Goal: Information Seeking & Learning: Compare options

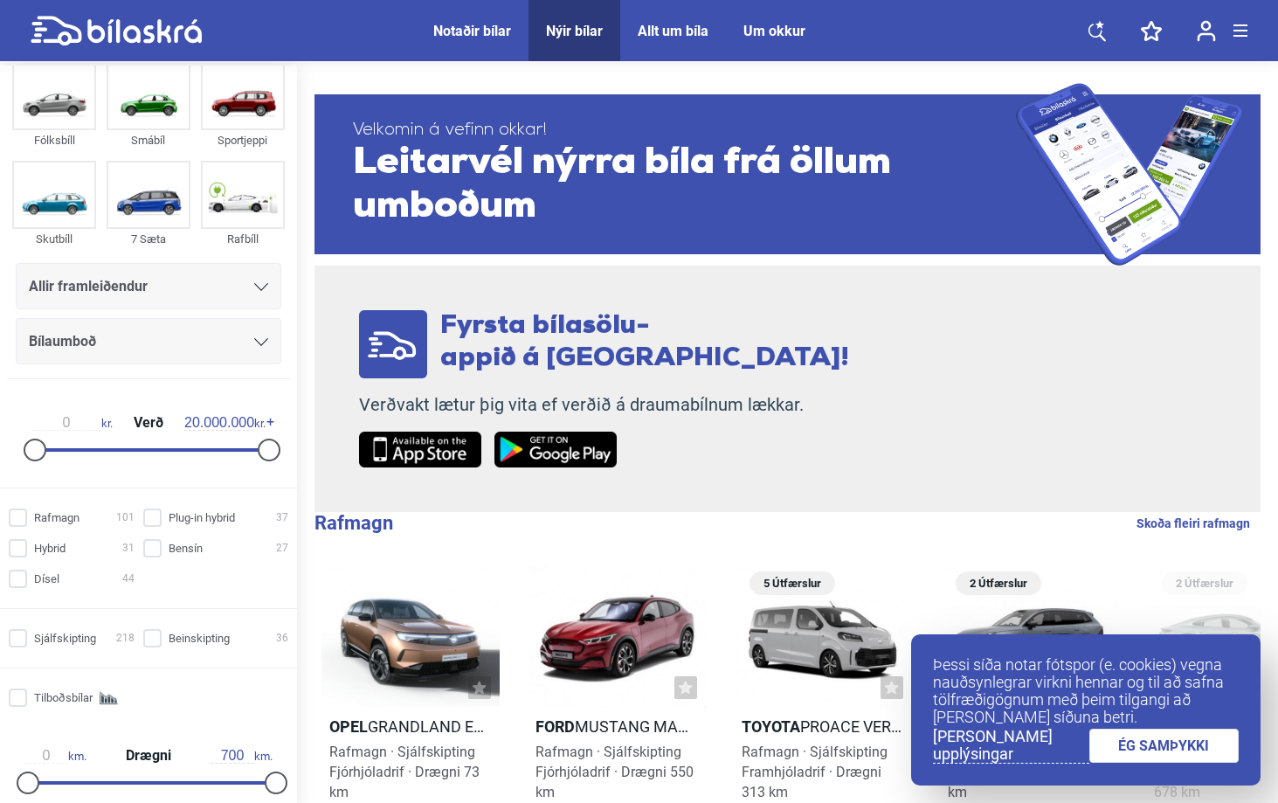
scroll to position [48, 0]
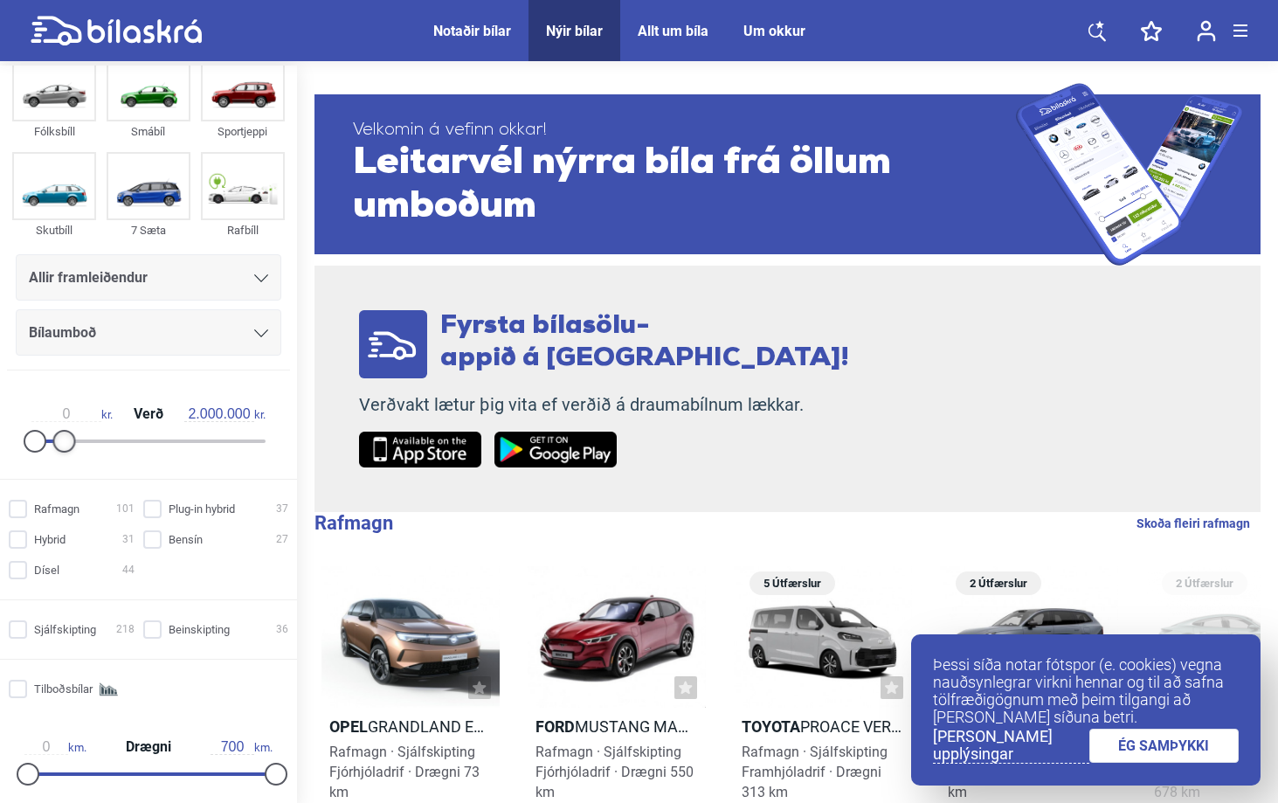
drag, startPoint x: 259, startPoint y: 433, endPoint x: 56, endPoint y: 441, distance: 202.9
click at [56, 441] on div at bounding box center [64, 441] width 23 height 23
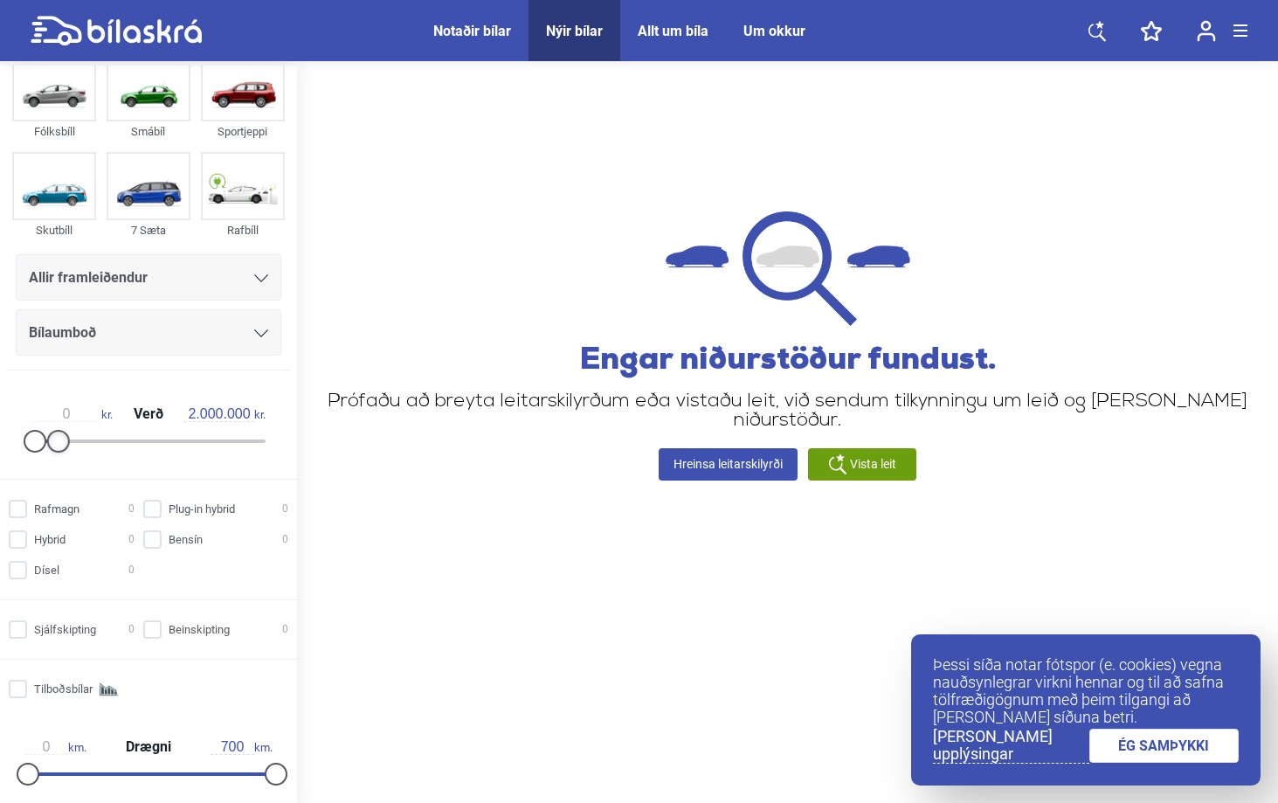
type input "2.500.000"
click at [63, 445] on div at bounding box center [64, 441] width 23 height 23
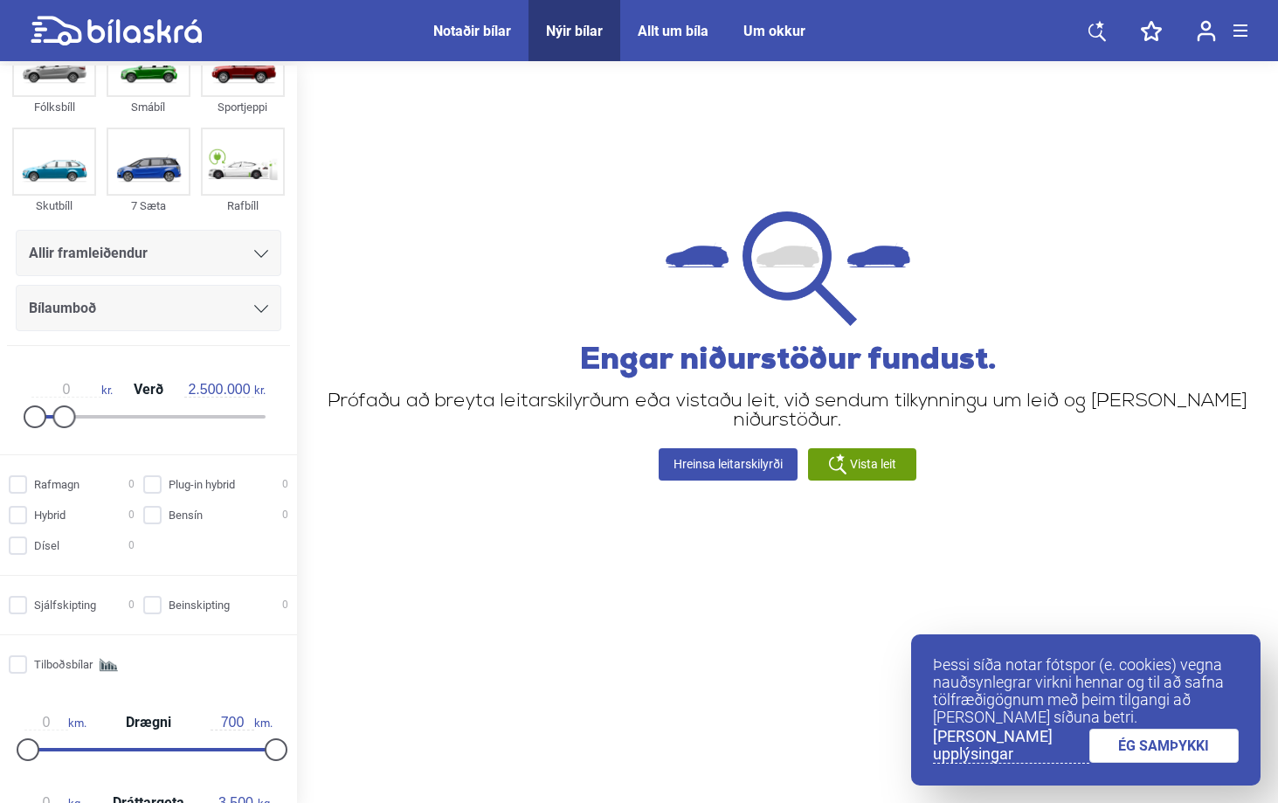
scroll to position [75, 0]
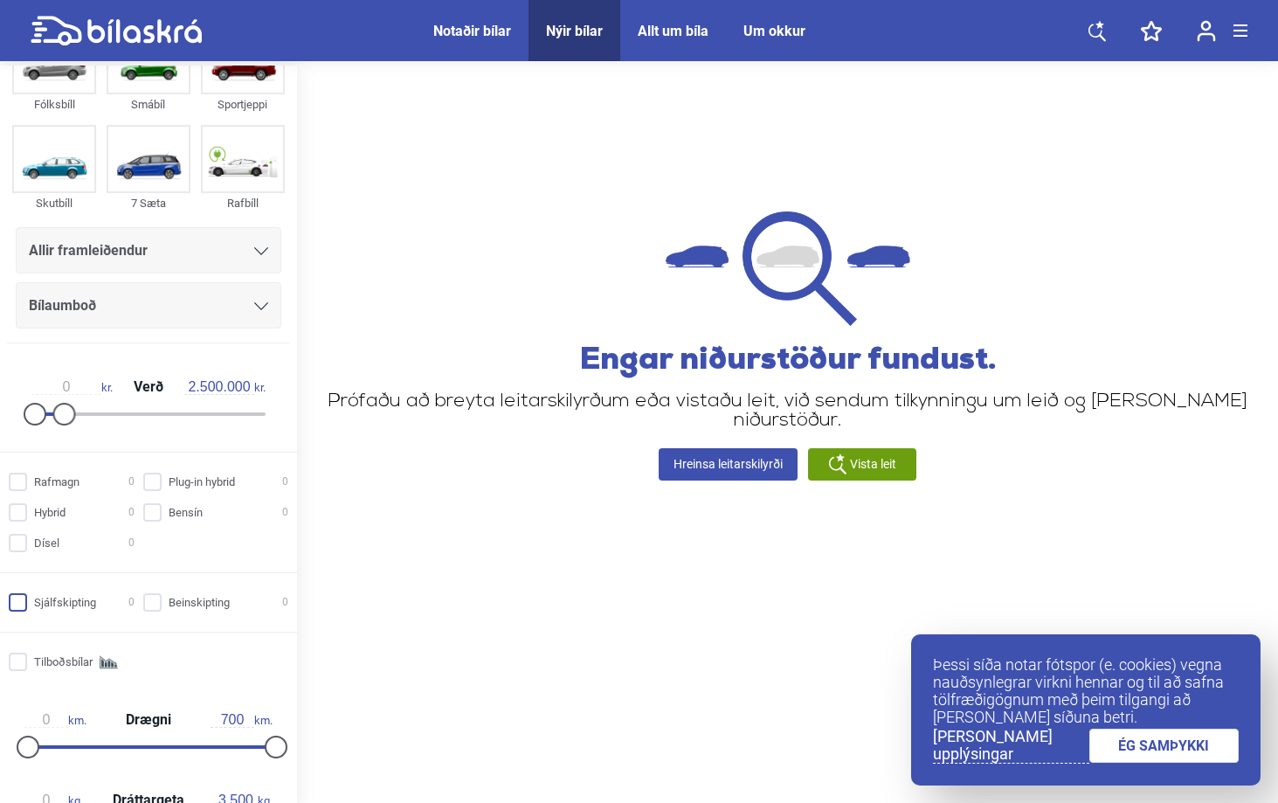
click at [29, 606] on input "Sjálfskipting 0" at bounding box center [74, 603] width 126 height 18
checkbox input "true"
click at [1127, 755] on link "ÉG SAMÞYKKI" at bounding box center [1165, 746] width 150 height 34
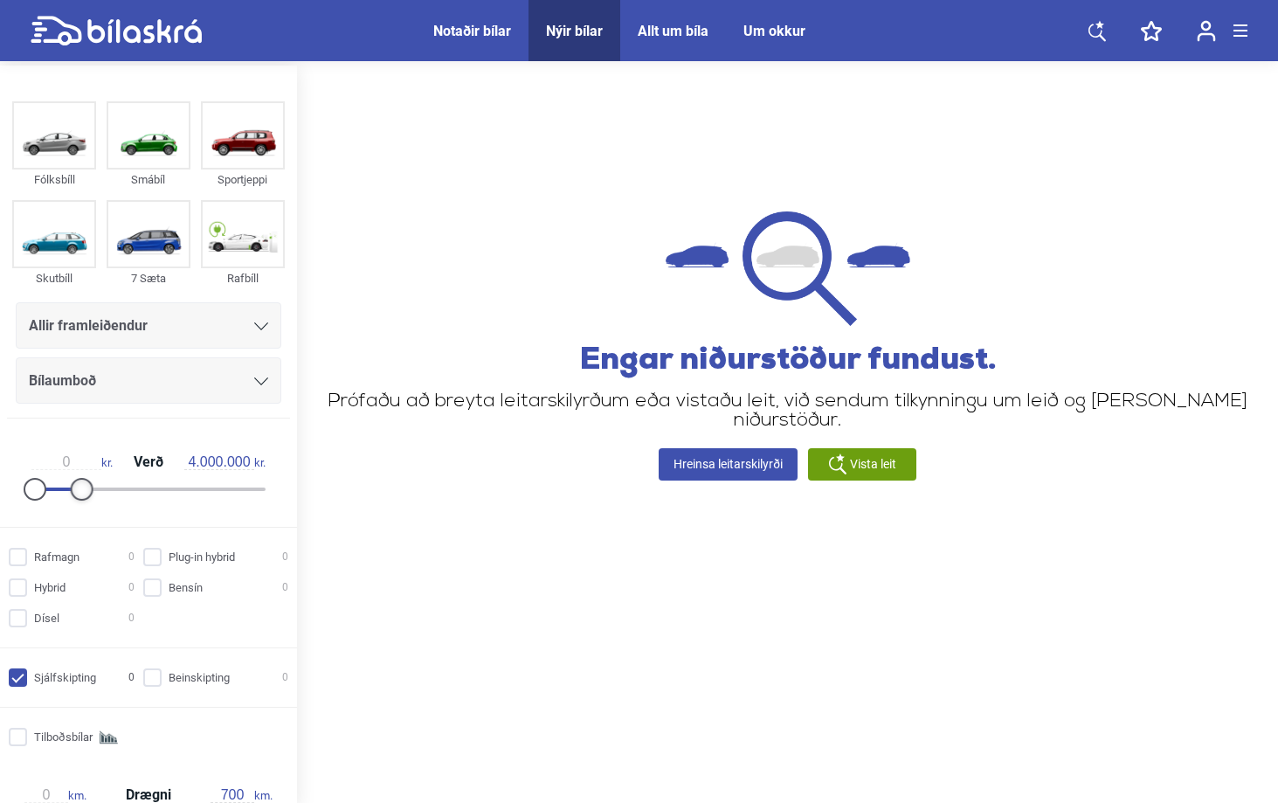
drag, startPoint x: 66, startPoint y: 492, endPoint x: 83, endPoint y: 489, distance: 16.8
click at [83, 489] on div at bounding box center [82, 489] width 23 height 23
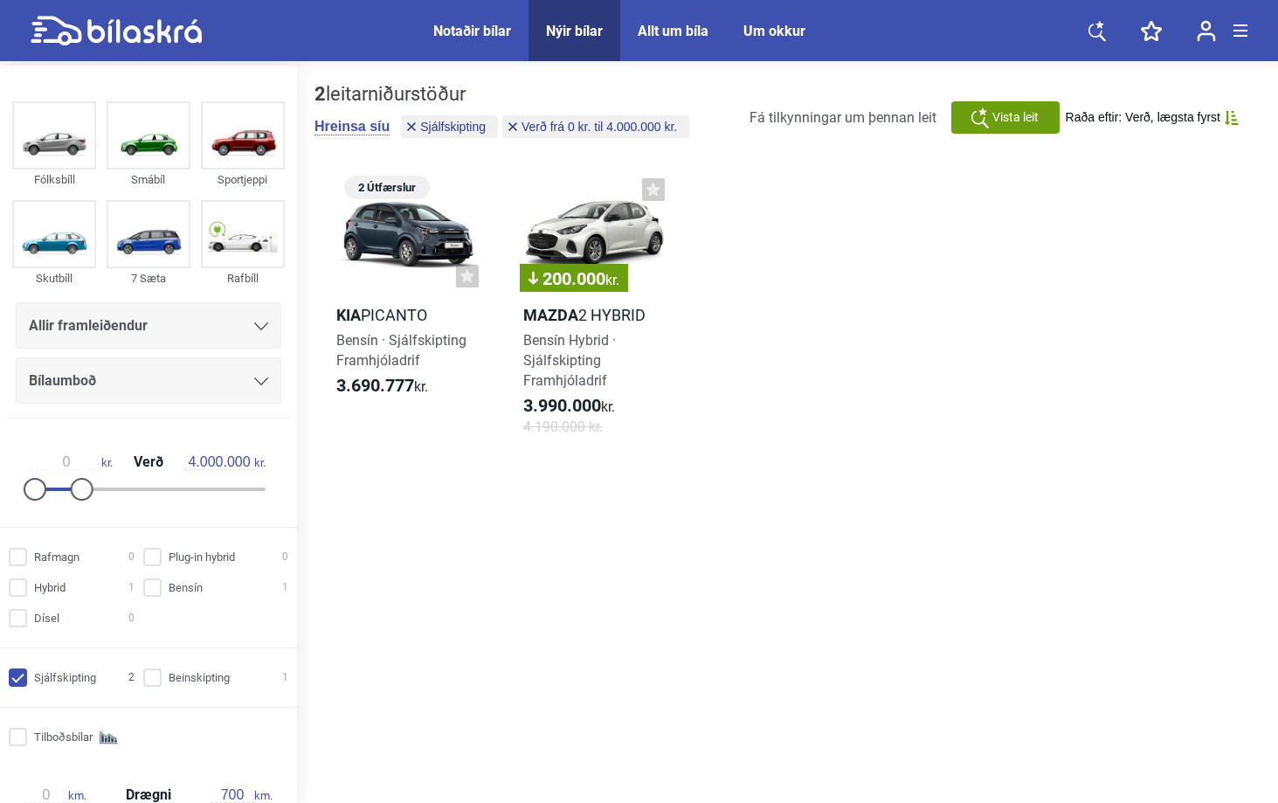
drag, startPoint x: 66, startPoint y: 498, endPoint x: 58, endPoint y: 499, distance: 8.8
click at [58, 499] on div "0 kr. Verð 4.000.000 kr." at bounding box center [148, 473] width 269 height 80
click at [66, 490] on div at bounding box center [76, 489] width 23 height 23
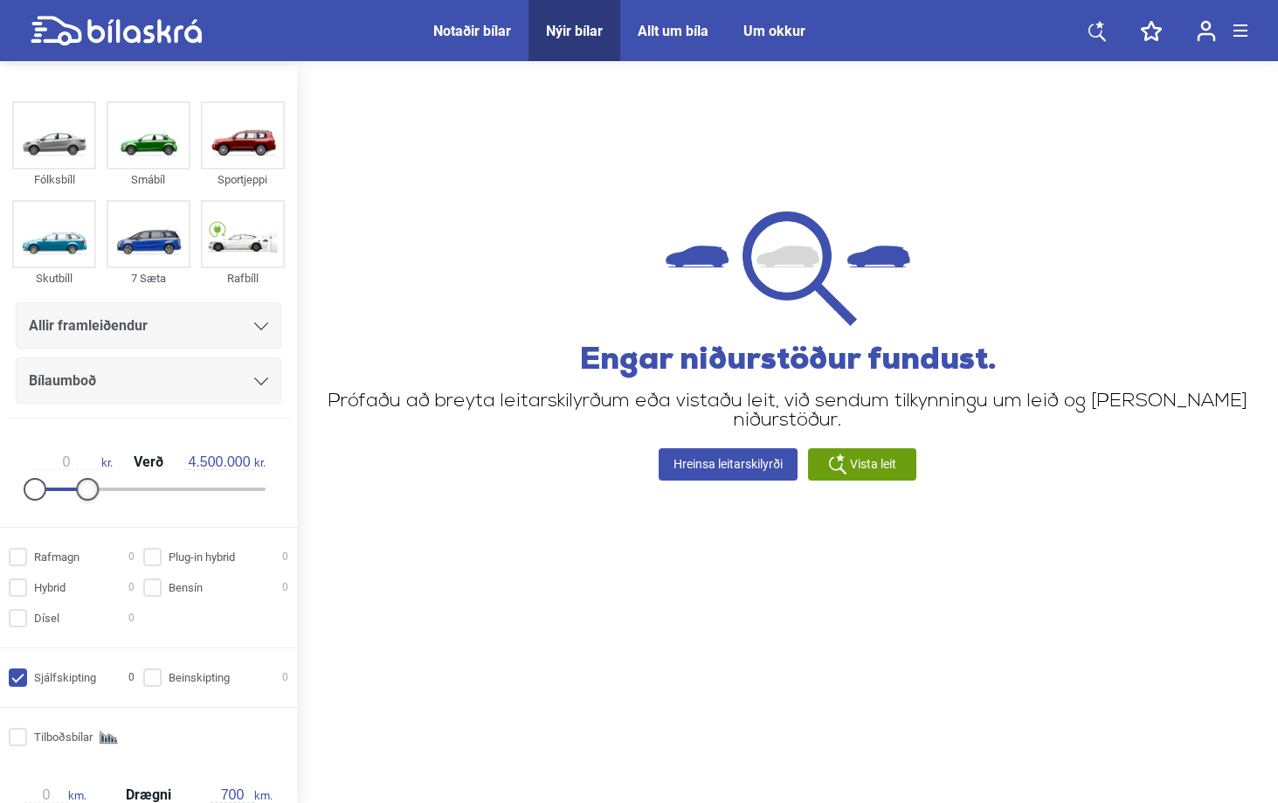
click at [76, 490] on div at bounding box center [87, 489] width 23 height 23
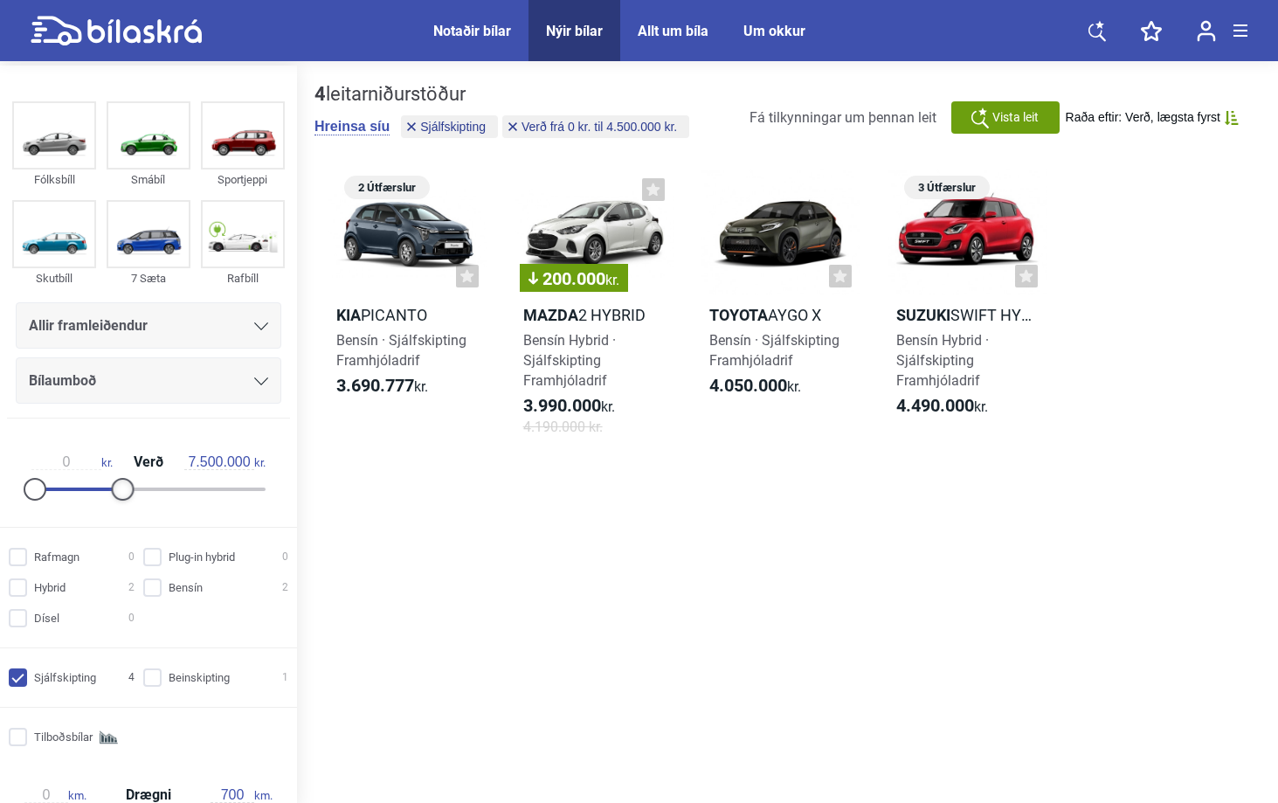
drag, startPoint x: 90, startPoint y: 490, endPoint x: 121, endPoint y: 490, distance: 31.5
click at [121, 490] on div at bounding box center [123, 489] width 23 height 23
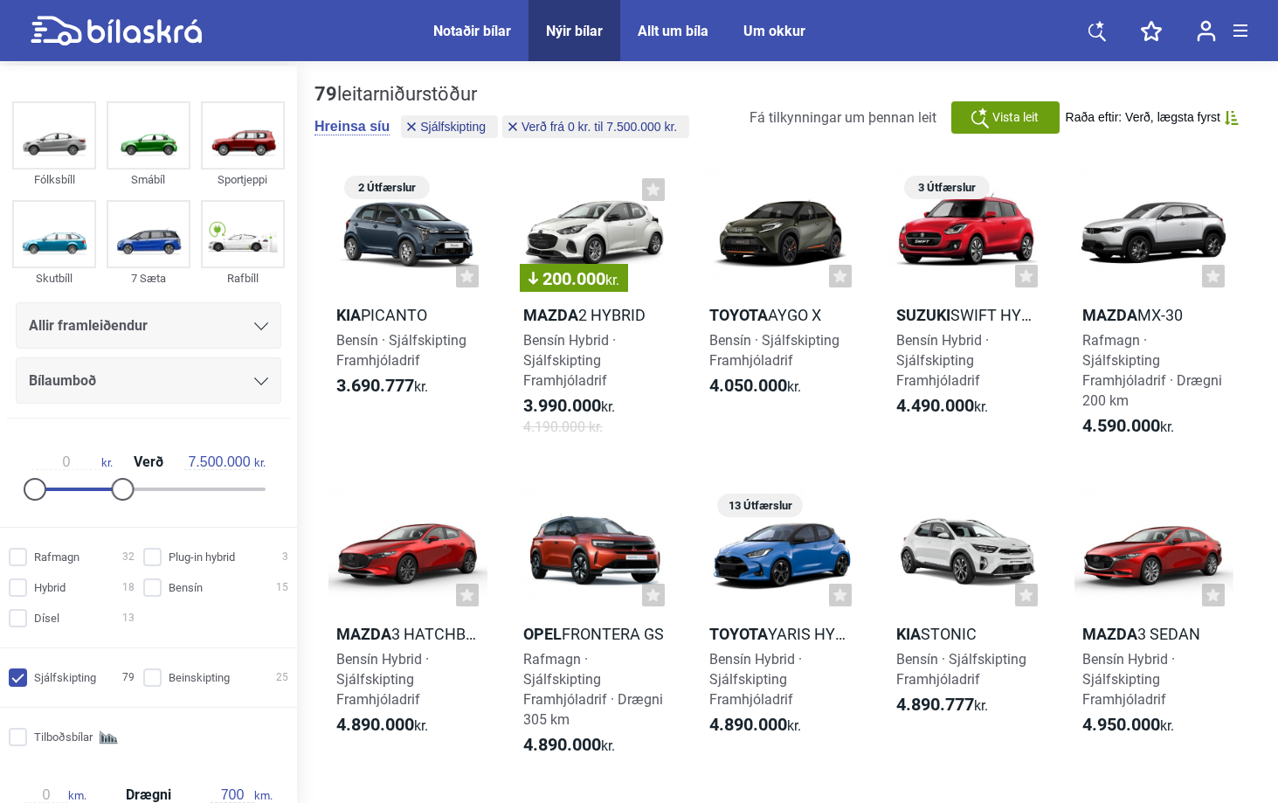
drag, startPoint x: 121, startPoint y: 490, endPoint x: 100, endPoint y: 492, distance: 21.0
click at [100, 492] on div "0 kr. Verð 7.500.000 kr." at bounding box center [148, 473] width 269 height 80
drag, startPoint x: 123, startPoint y: 490, endPoint x: 97, endPoint y: 495, distance: 26.6
click at [97, 495] on div at bounding box center [93, 489] width 23 height 23
type input "7.500.000"
